Goal: Check status: Check status

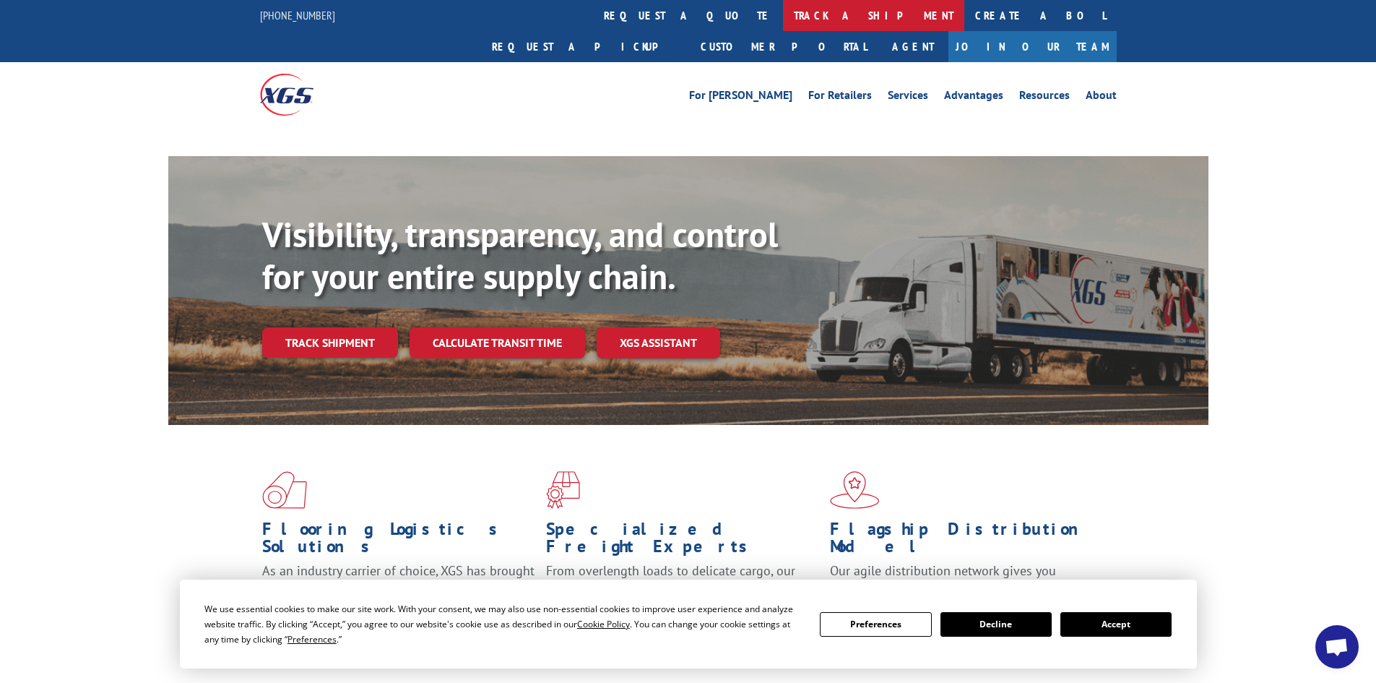
click at [783, 5] on link "track a shipment" at bounding box center [873, 15] width 181 height 31
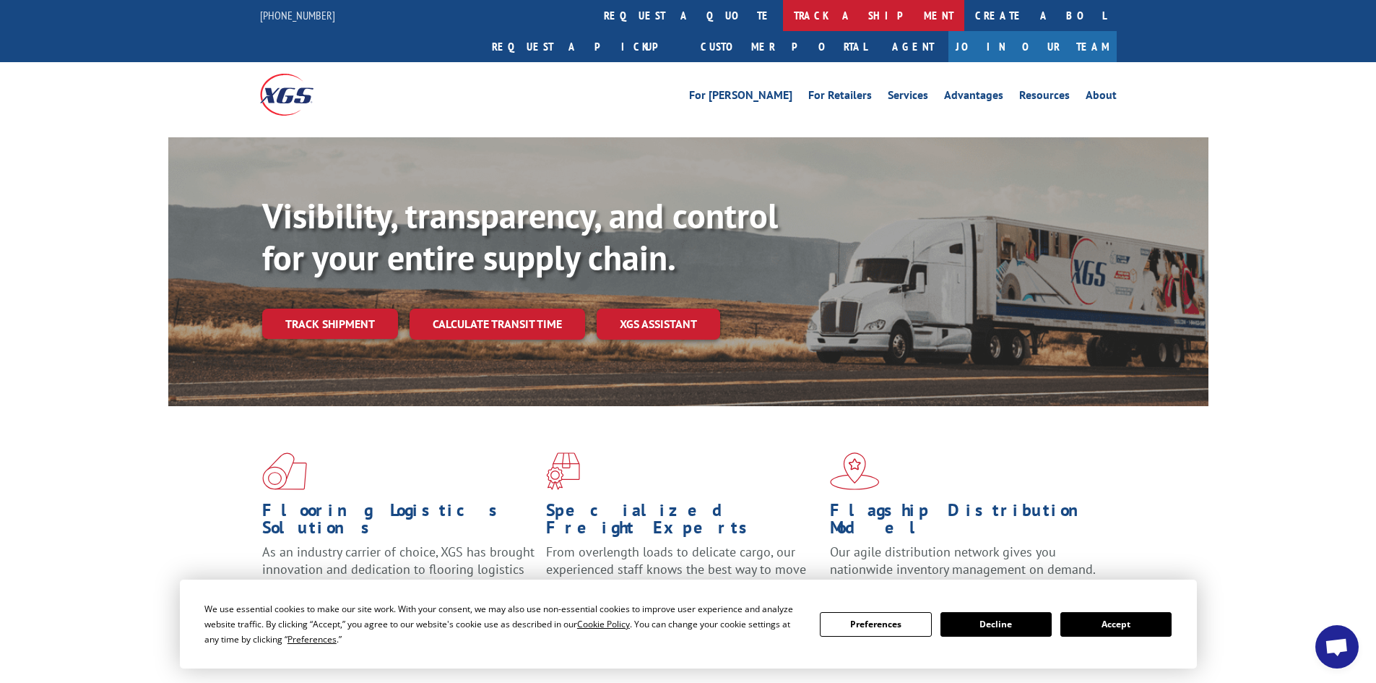
click at [783, 10] on link "track a shipment" at bounding box center [873, 15] width 181 height 31
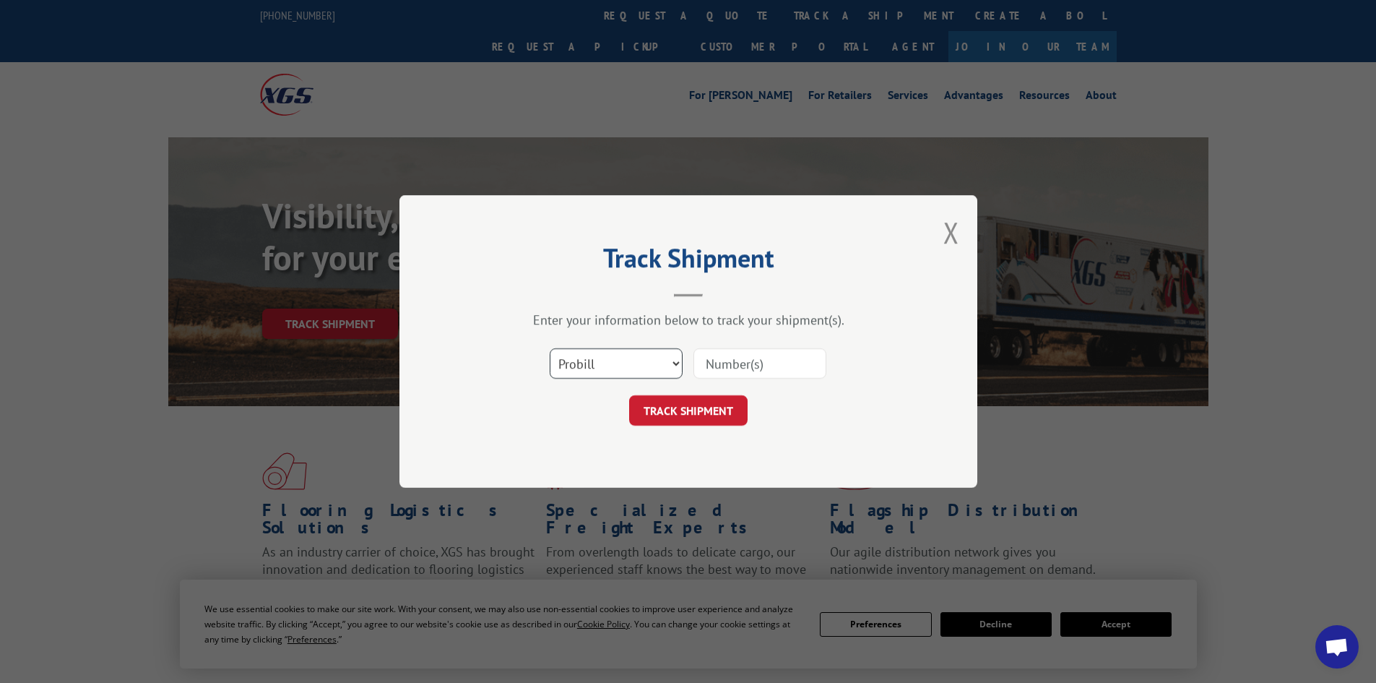
drag, startPoint x: 632, startPoint y: 364, endPoint x: 626, endPoint y: 375, distance: 12.6
click at [632, 364] on select "Select category... Probill BOL PO" at bounding box center [616, 363] width 133 height 30
select select "bol"
click at [550, 348] on select "Select category... Probill BOL PO" at bounding box center [616, 363] width 133 height 30
click at [716, 366] on input at bounding box center [759, 363] width 133 height 30
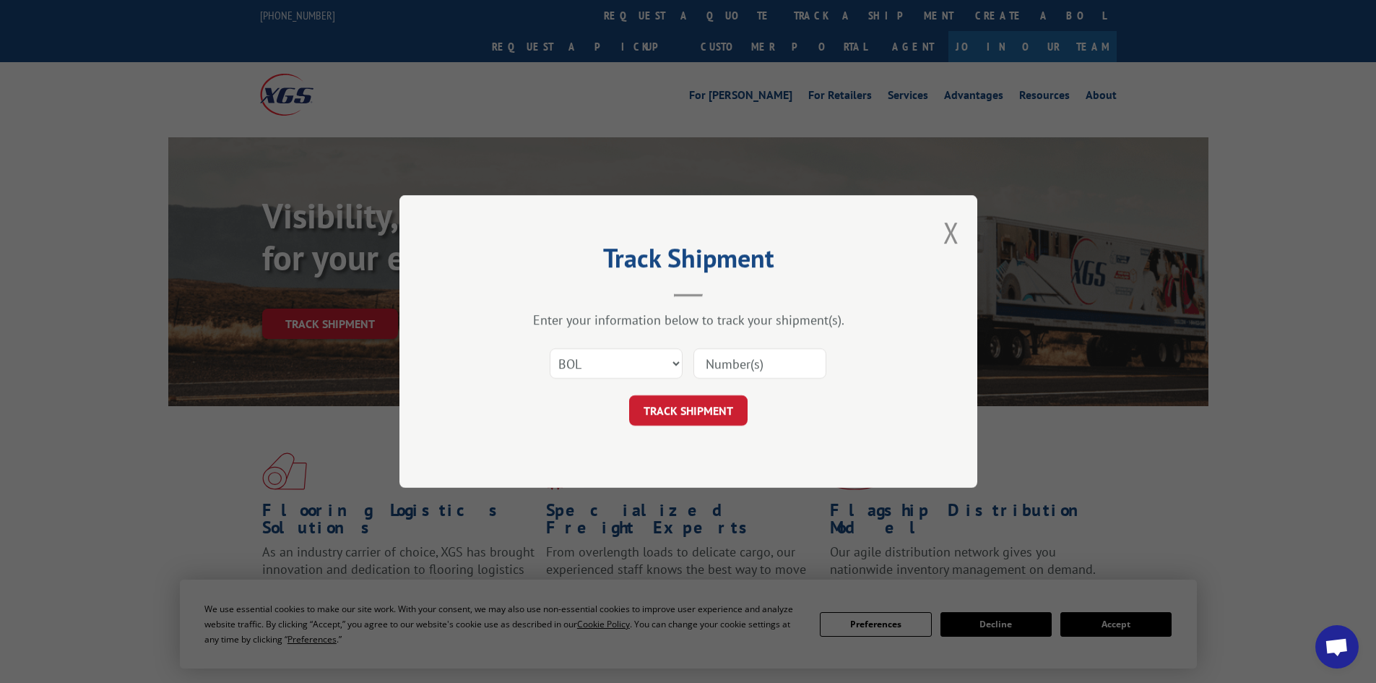
paste input "7048696"
type input "7048696"
click button "TRACK SHIPMENT" at bounding box center [688, 410] width 118 height 30
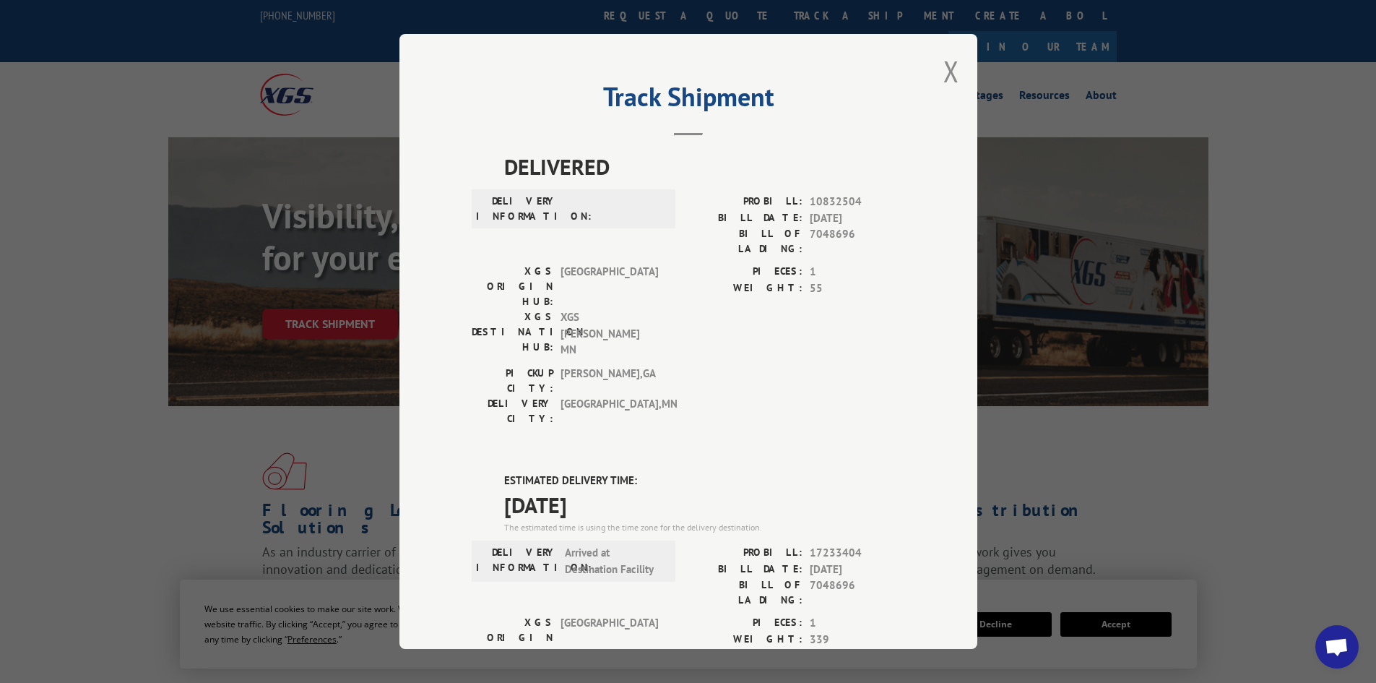
click at [352, 178] on div "Track Shipment DELIVERED DELIVERY INFORMATION: PROBILL: 10832504 BILL DATE: [DA…" at bounding box center [688, 341] width 1376 height 683
